Goal: Task Accomplishment & Management: Complete application form

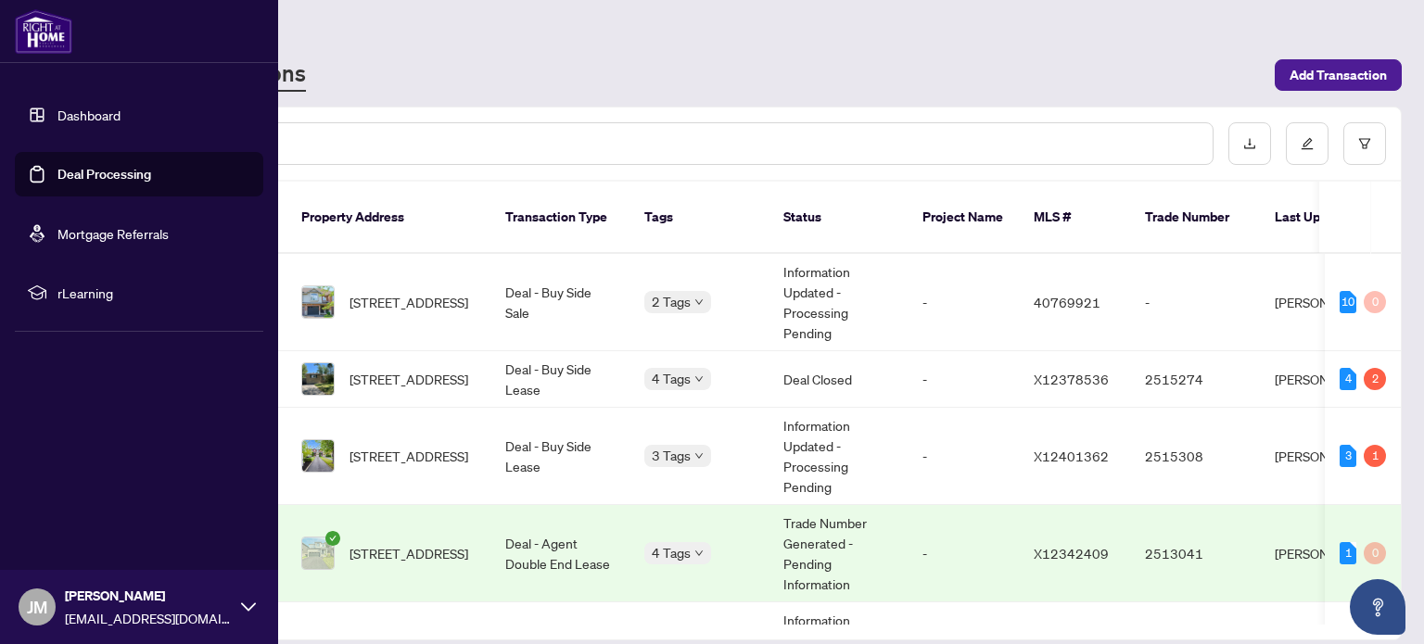
click at [57, 183] on link "Deal Processing" at bounding box center [104, 174] width 94 height 17
click at [124, 177] on link "Deal Processing" at bounding box center [104, 174] width 94 height 17
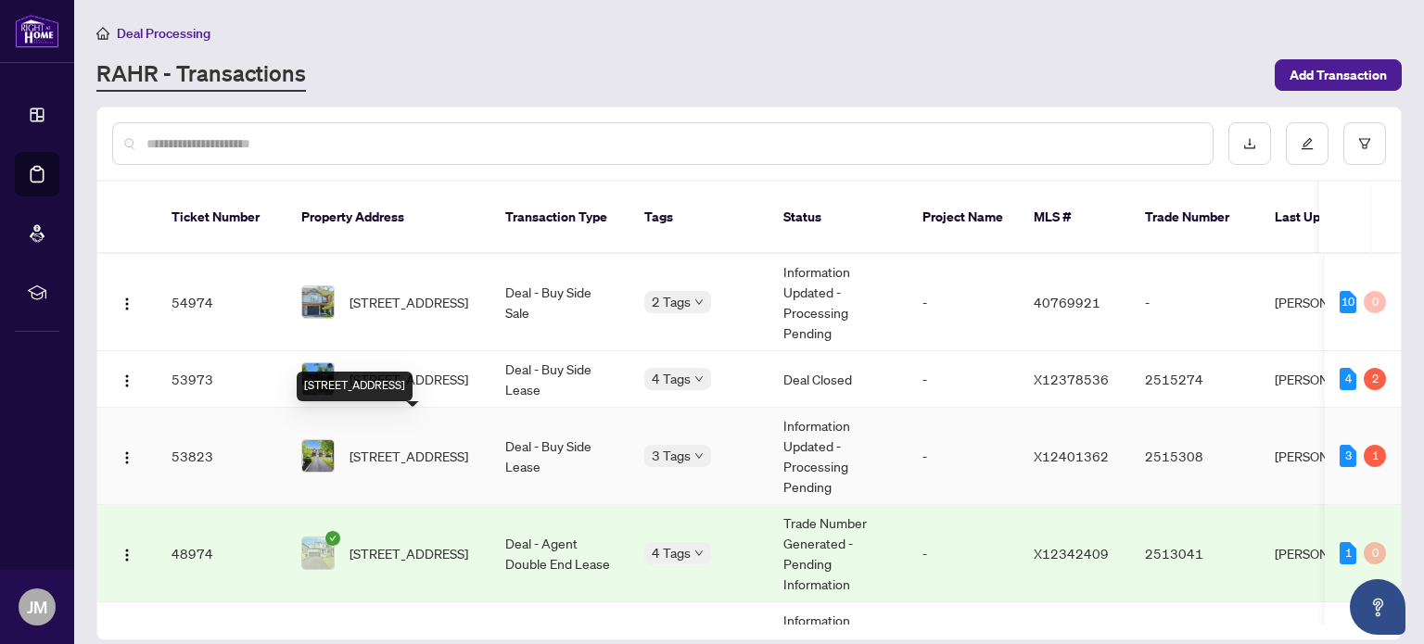
click at [427, 446] on span "[STREET_ADDRESS]" at bounding box center [408, 456] width 119 height 20
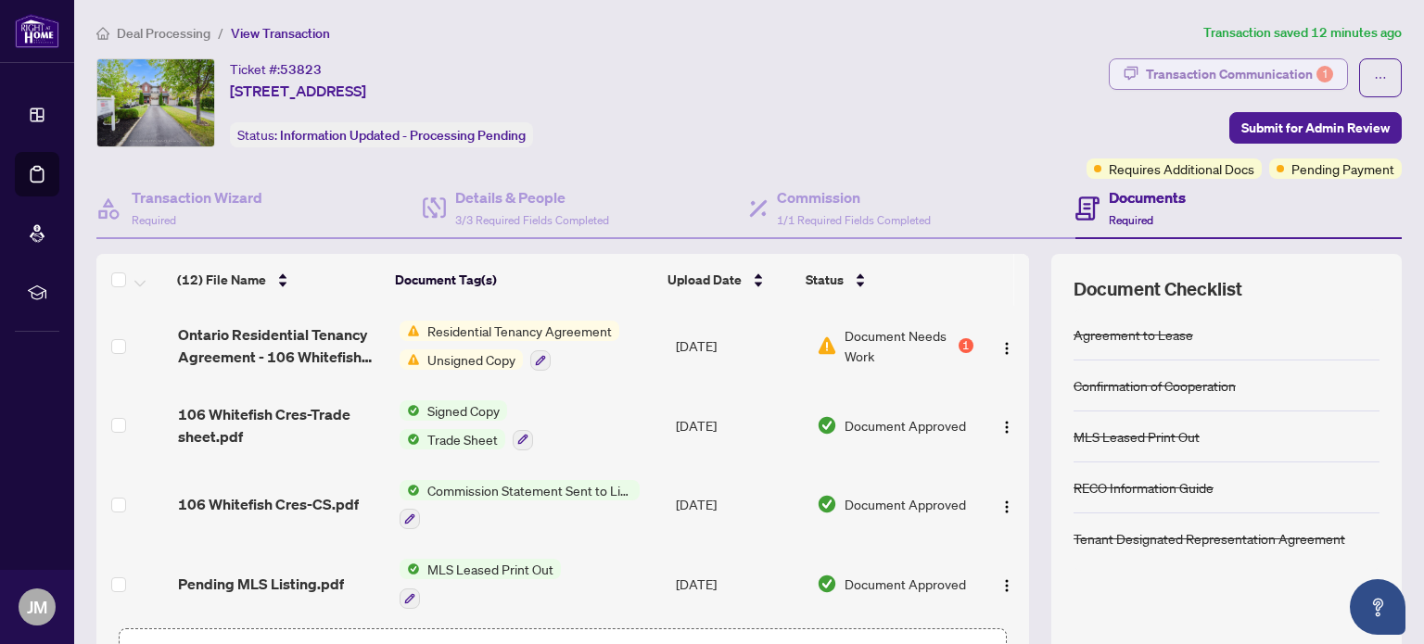
click at [1259, 74] on div "Transaction Communication 1" at bounding box center [1239, 74] width 187 height 30
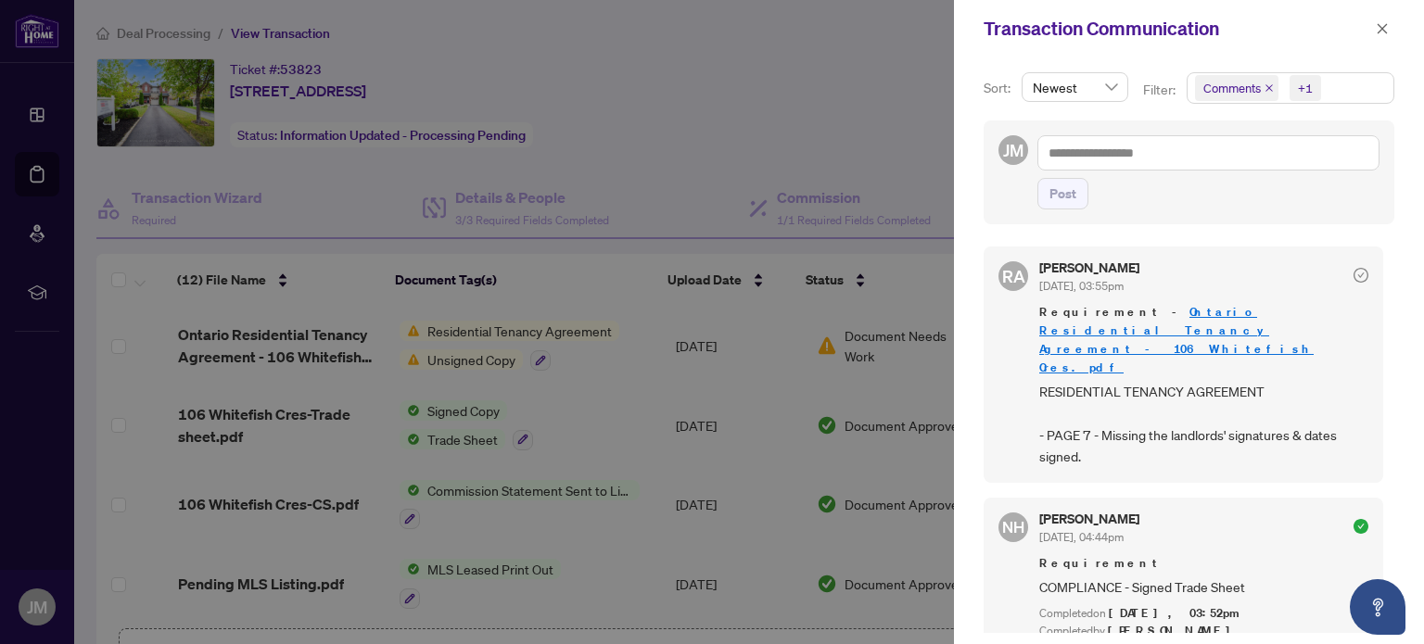
click at [726, 88] on div at bounding box center [712, 322] width 1424 height 644
click at [1373, 35] on button "button" at bounding box center [1382, 29] width 24 height 22
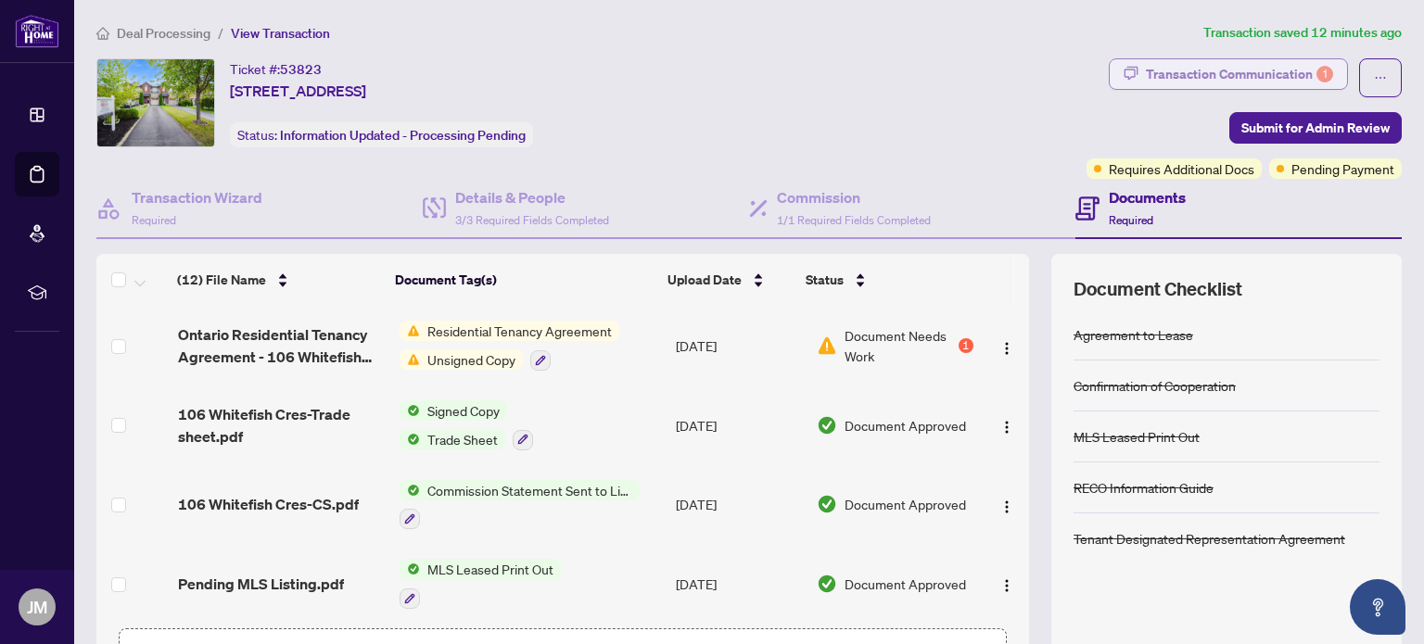
click at [1255, 67] on div "Transaction Communication 1" at bounding box center [1239, 74] width 187 height 30
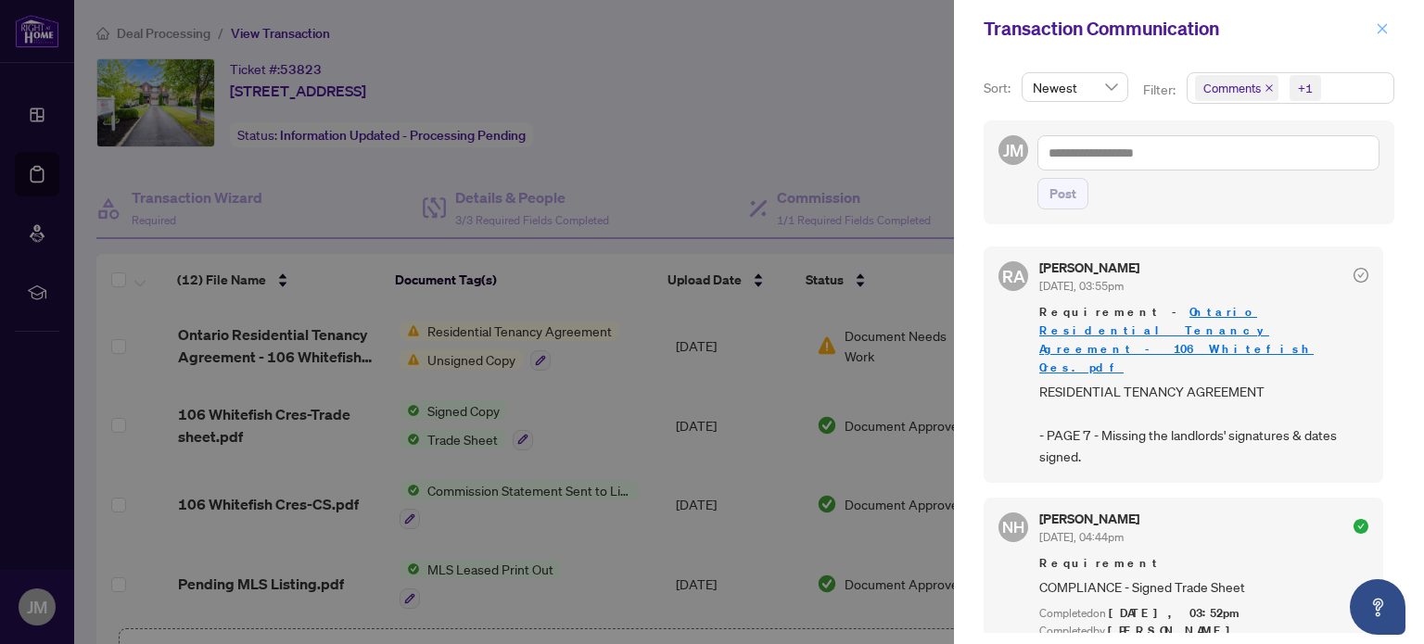
click at [1378, 28] on icon "close" at bounding box center [1382, 28] width 13 height 13
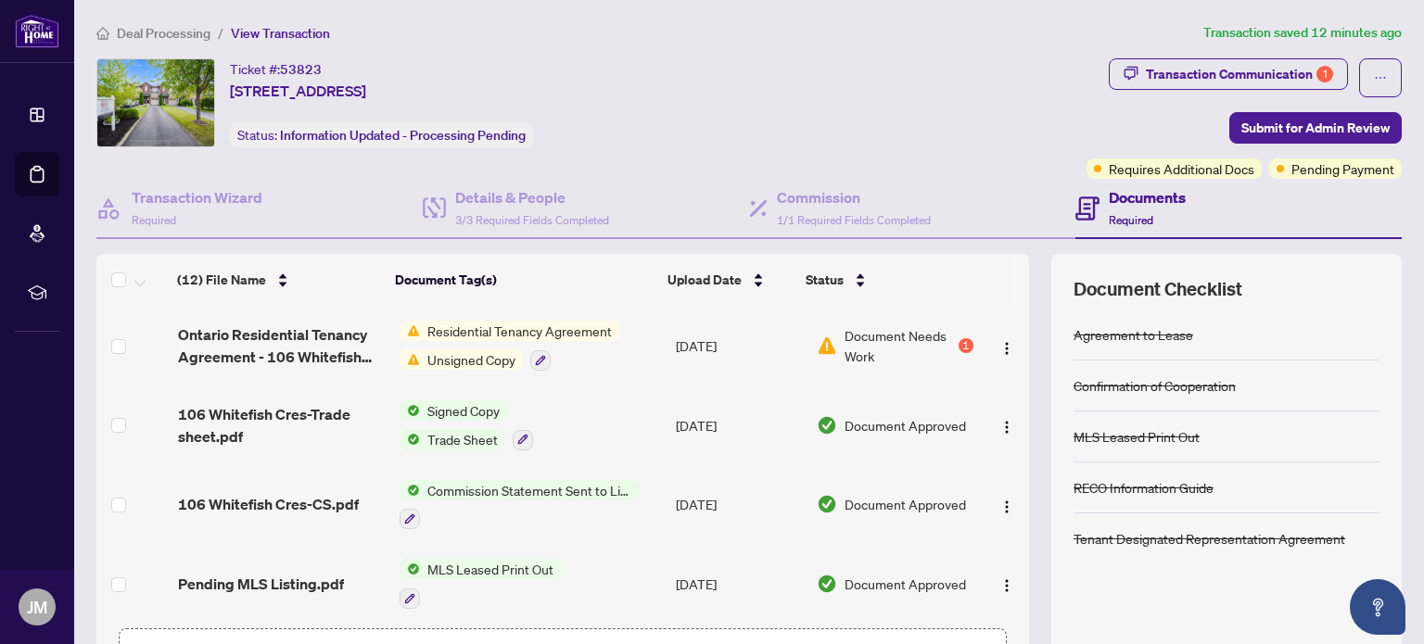
scroll to position [130, 0]
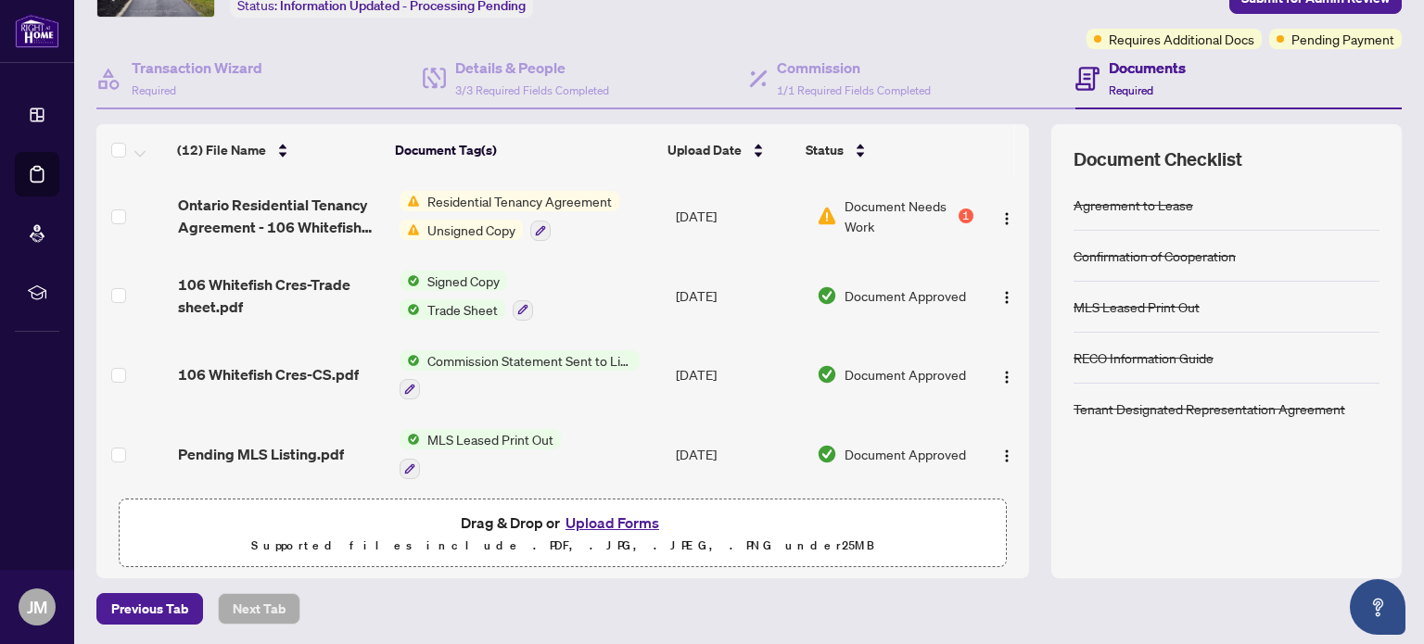
click at [616, 517] on button "Upload Forms" at bounding box center [612, 523] width 105 height 24
click at [607, 516] on button "Upload Forms" at bounding box center [612, 523] width 105 height 24
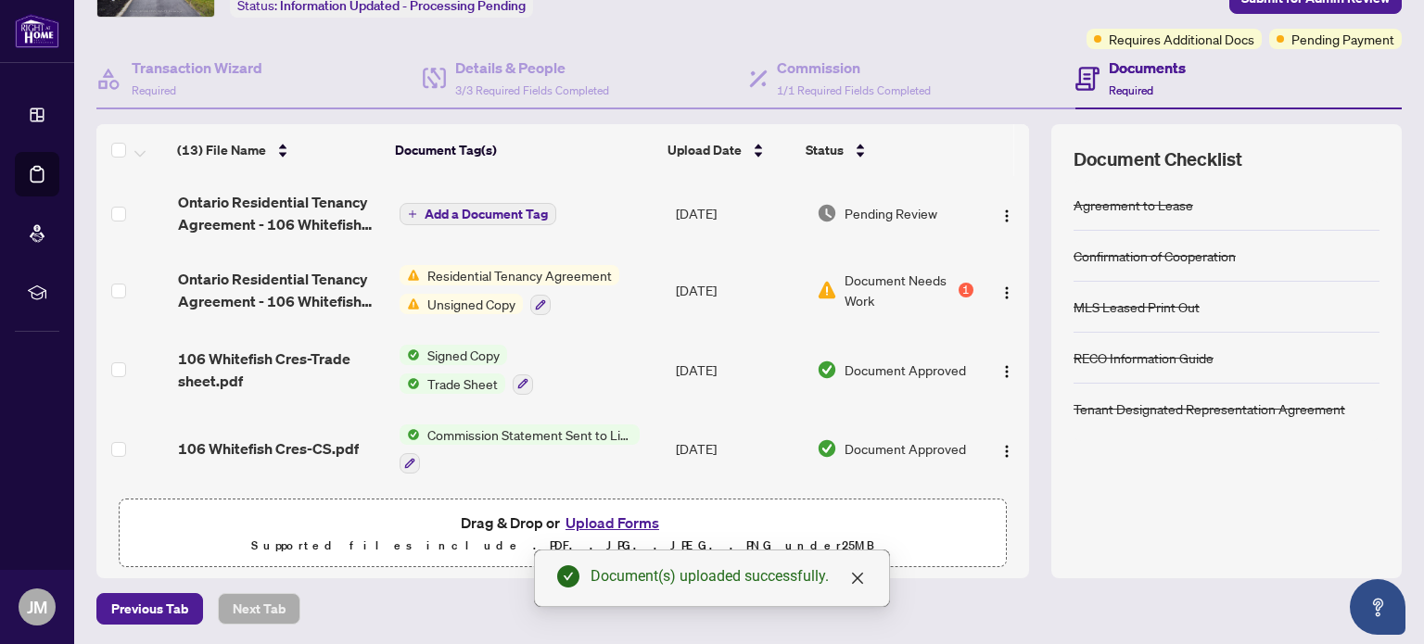
scroll to position [0, 0]
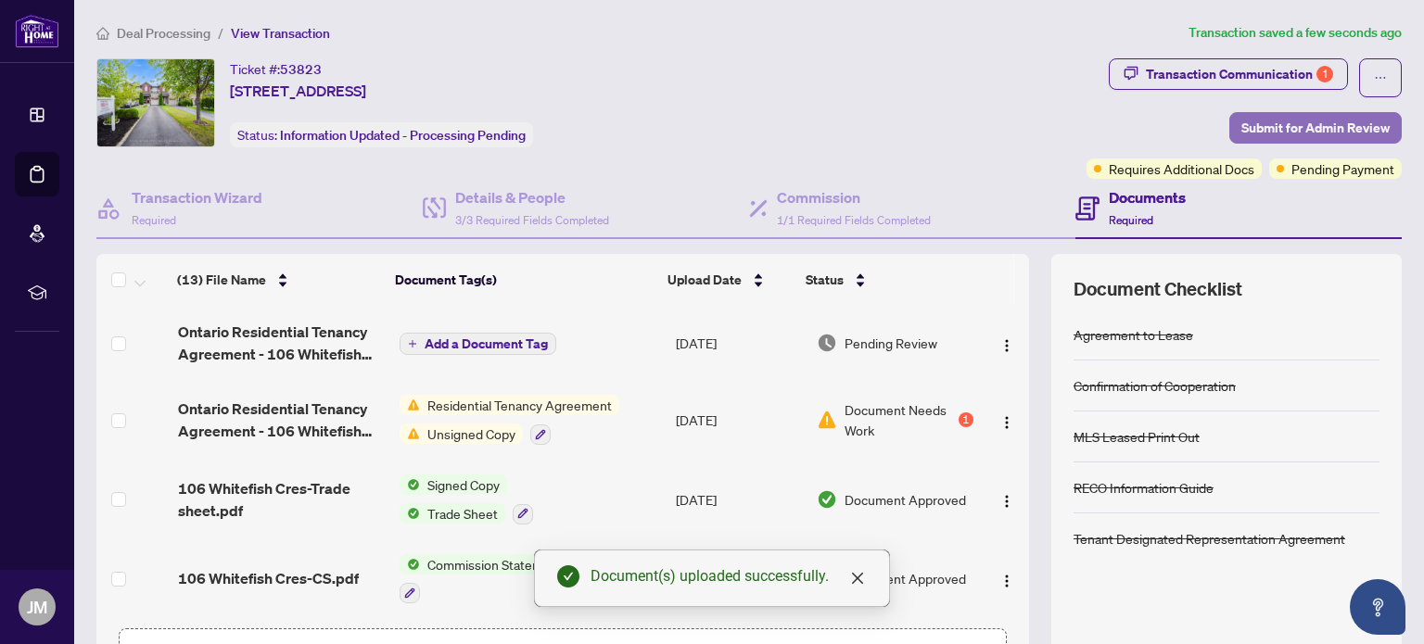
click at [1279, 129] on span "Submit for Admin Review" at bounding box center [1315, 128] width 148 height 30
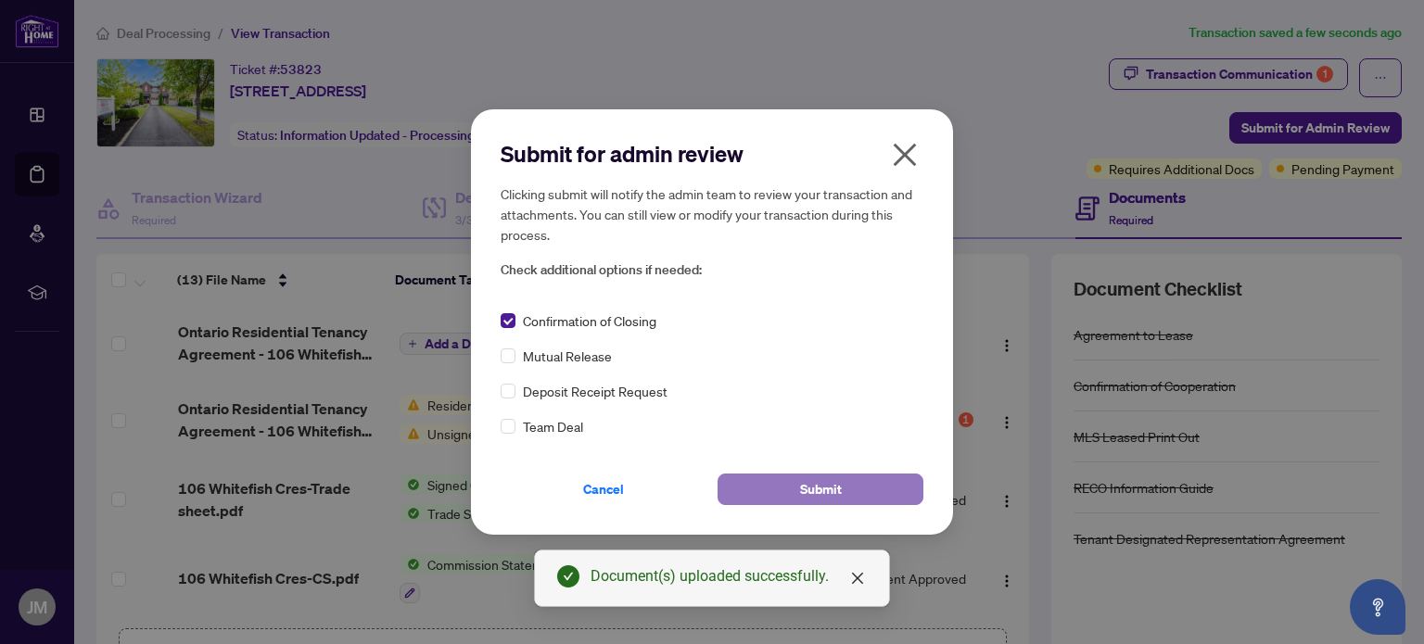
click at [769, 485] on button "Submit" at bounding box center [821, 490] width 206 height 32
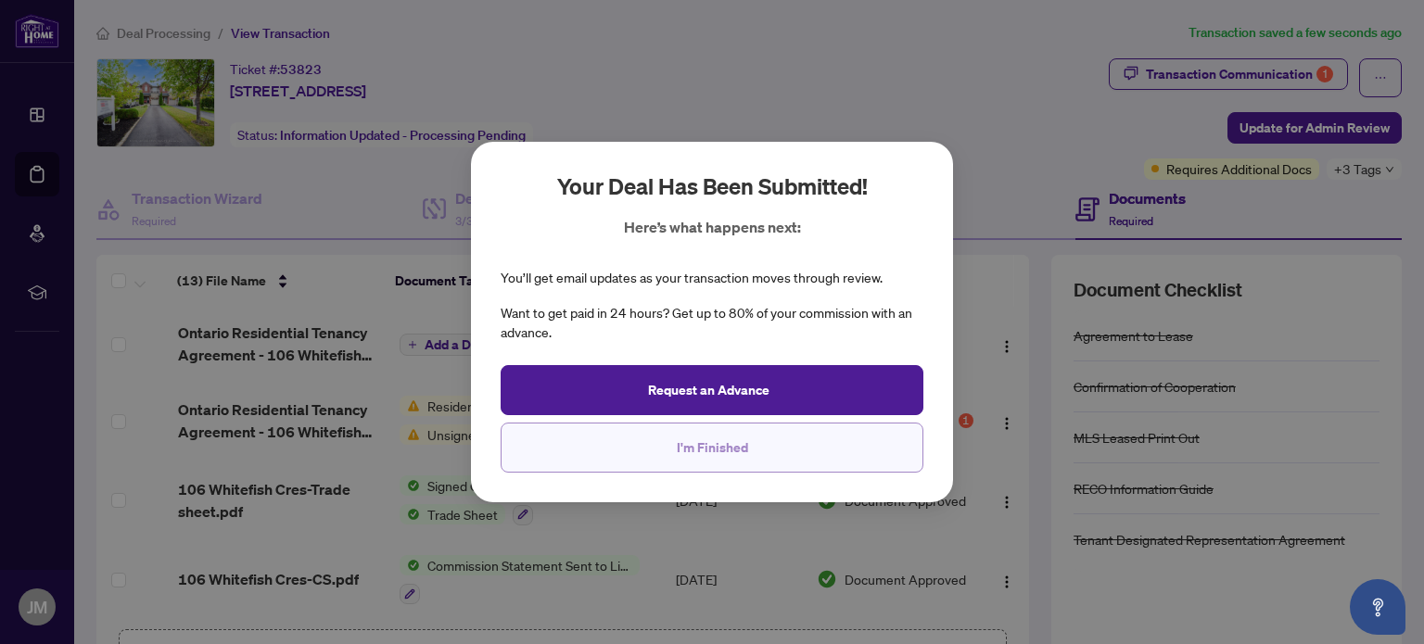
click at [731, 455] on span "I'm Finished" at bounding box center [712, 448] width 71 height 30
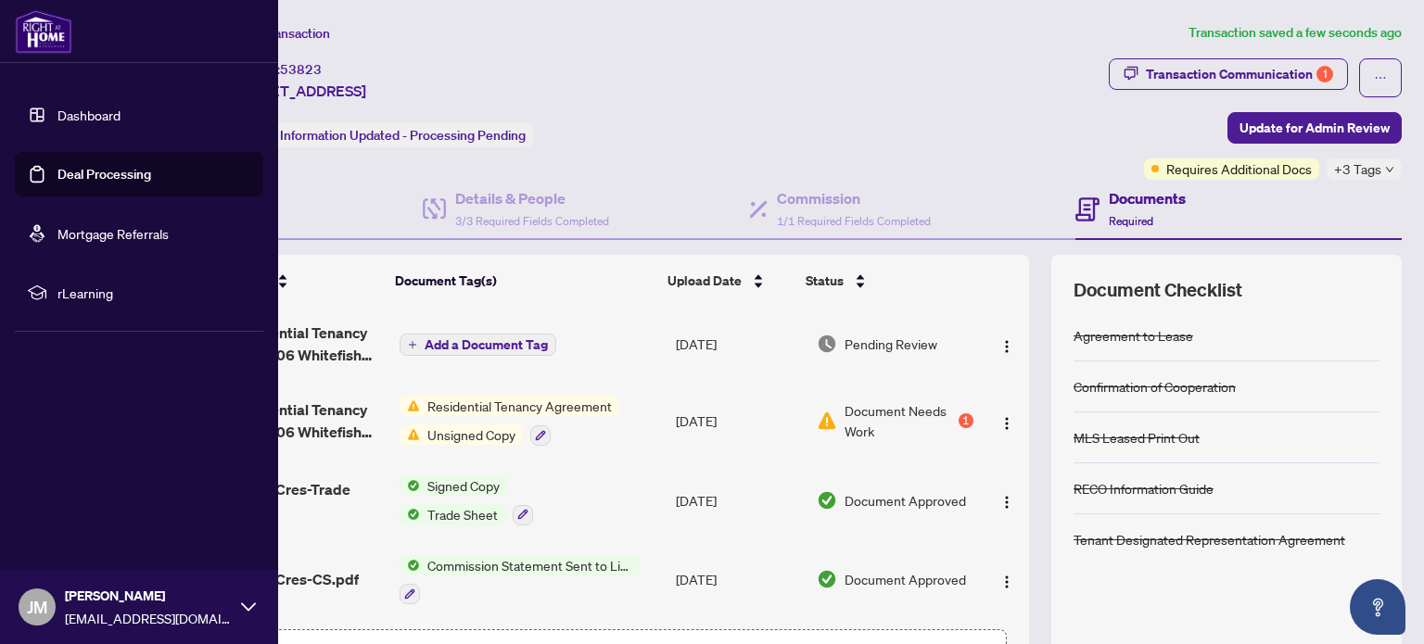
click at [57, 174] on link "Deal Processing" at bounding box center [104, 174] width 94 height 17
